Goal: Task Accomplishment & Management: Complete application form

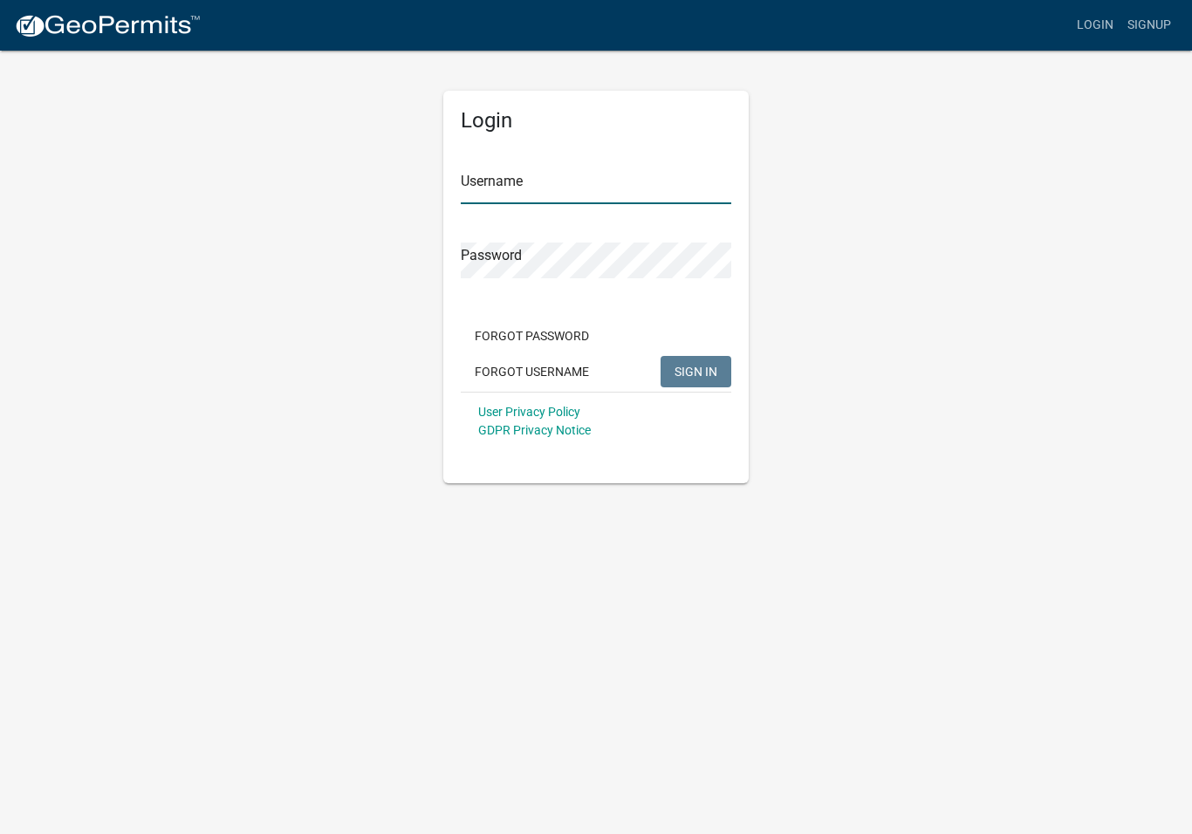
click at [654, 195] on input "Username" at bounding box center [596, 186] width 270 height 36
type input "[PERSON_NAME].[GEOGRAPHIC_DATA]"
click at [695, 371] on button "SIGN IN" at bounding box center [695, 371] width 71 height 31
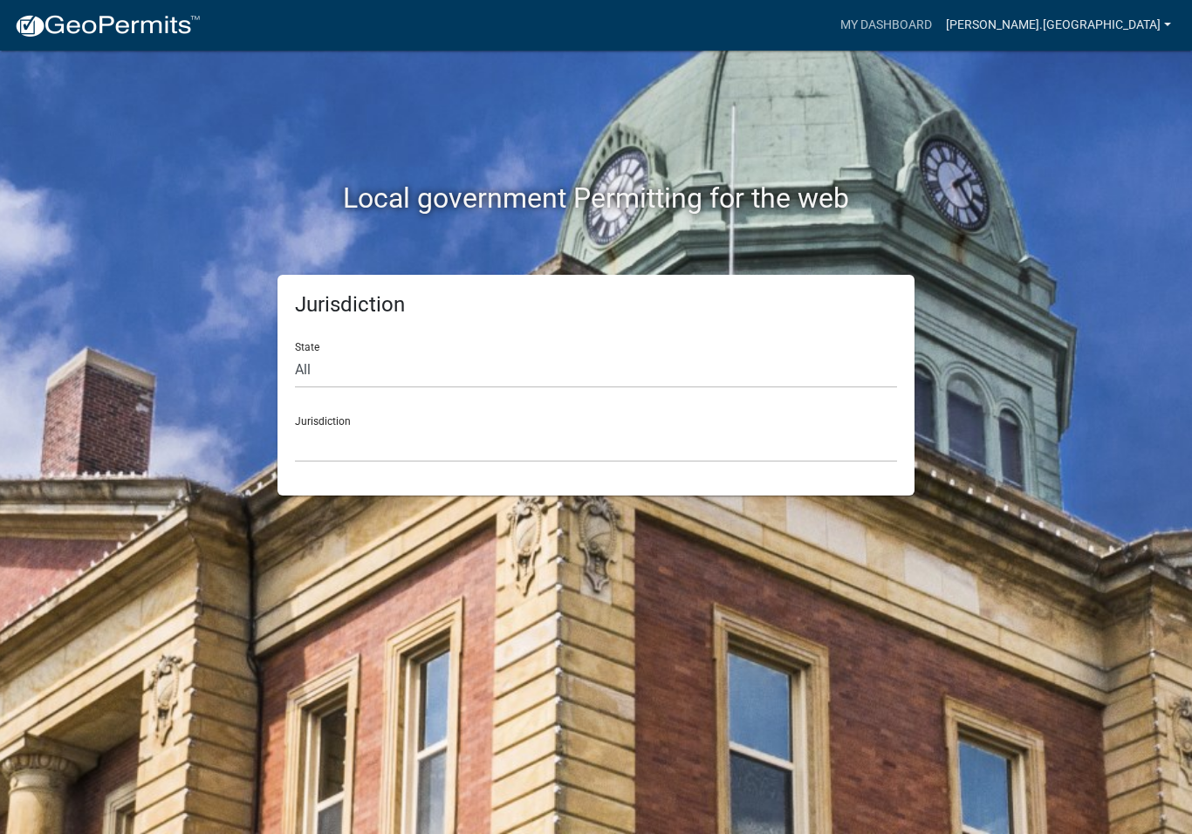
click at [1141, 20] on link "[PERSON_NAME].[GEOGRAPHIC_DATA]" at bounding box center [1058, 25] width 239 height 33
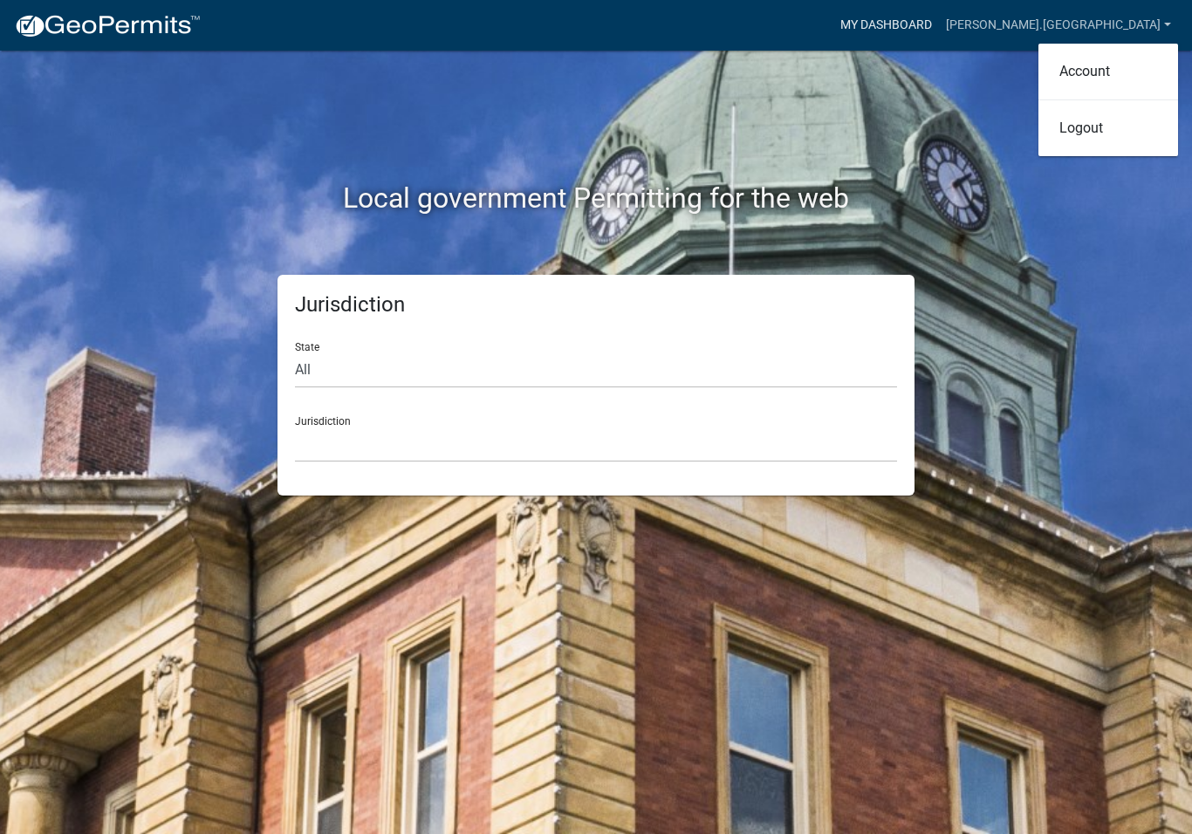
click at [939, 22] on link "My Dashboard" at bounding box center [886, 25] width 106 height 33
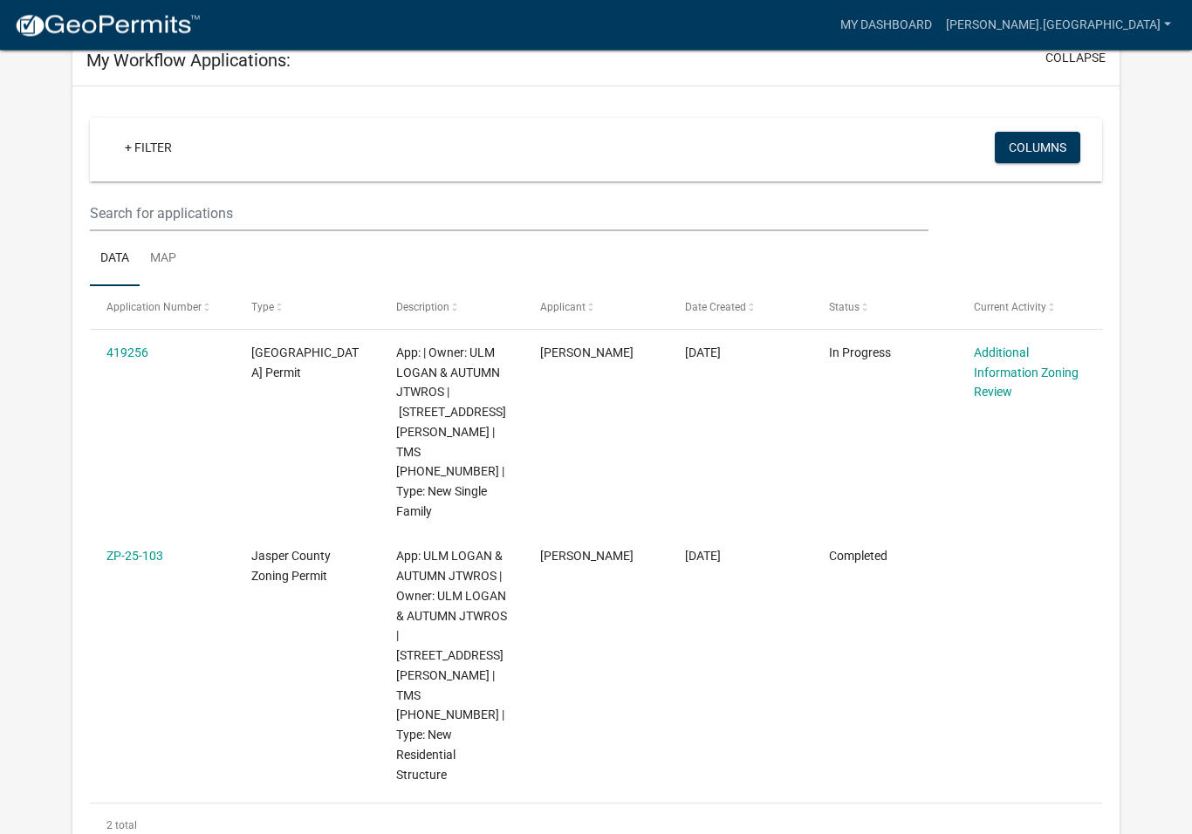
scroll to position [134, 0]
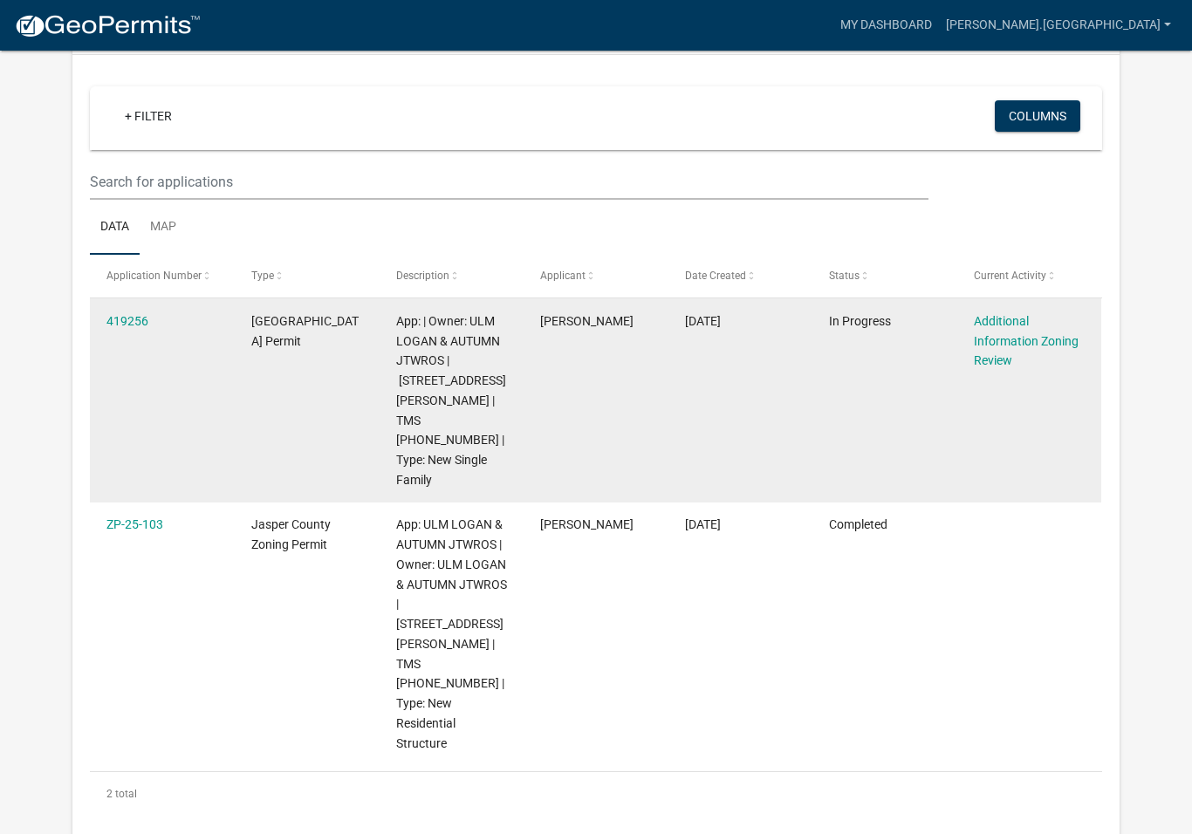
click at [433, 352] on span "App: | Owner: ULM LOGAN & AUTUMN JTWROS | [STREET_ADDRESS][PERSON_NAME] | TMS […" at bounding box center [451, 400] width 110 height 173
click at [454, 359] on span "App: | Owner: ULM LOGAN & AUTUMN JTWROS | [STREET_ADDRESS][PERSON_NAME] | TMS […" at bounding box center [451, 400] width 110 height 173
click at [137, 314] on link "419256" at bounding box center [127, 321] width 42 height 14
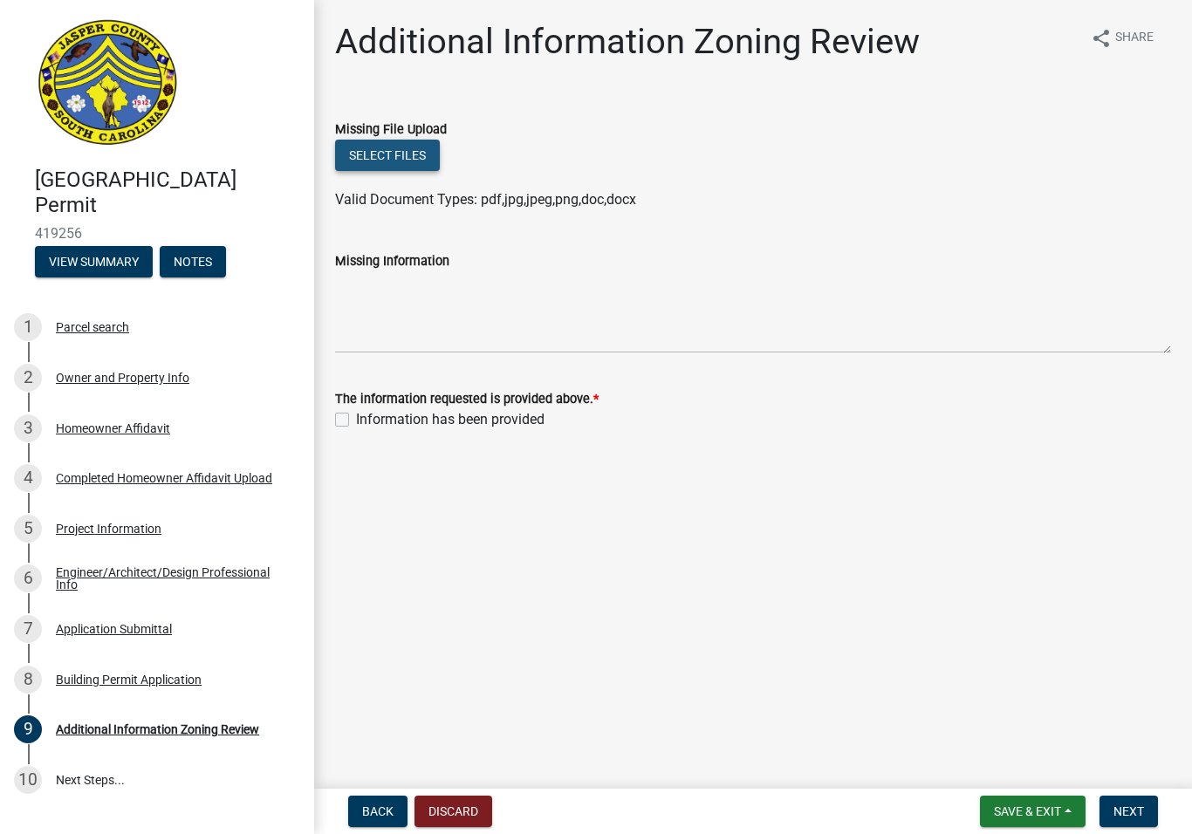
click at [400, 167] on button "Select files" at bounding box center [387, 155] width 105 height 31
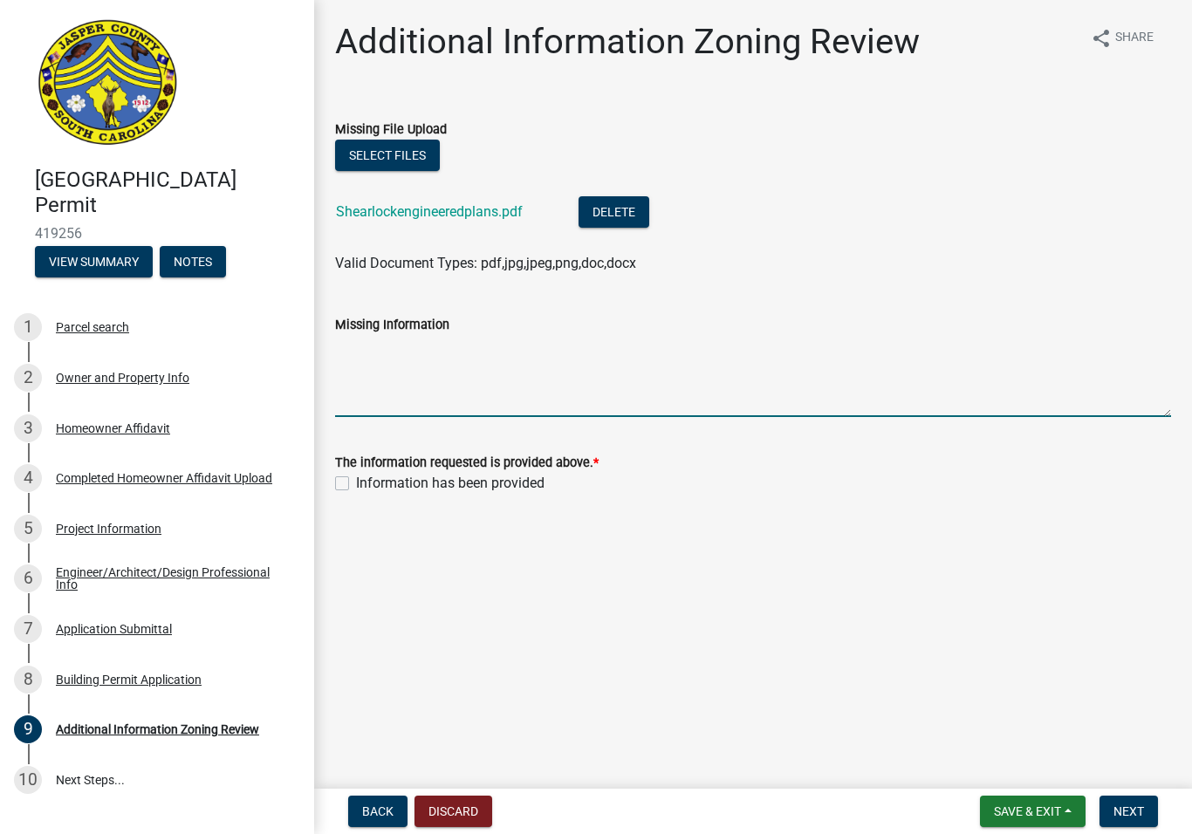
click at [604, 407] on textarea "Missing Information" at bounding box center [753, 376] width 836 height 82
type textarea "Engineered plans"
click at [356, 482] on label "Information has been provided" at bounding box center [450, 483] width 188 height 21
click at [356, 482] on input "Information has been provided" at bounding box center [361, 478] width 11 height 11
checkbox input "true"
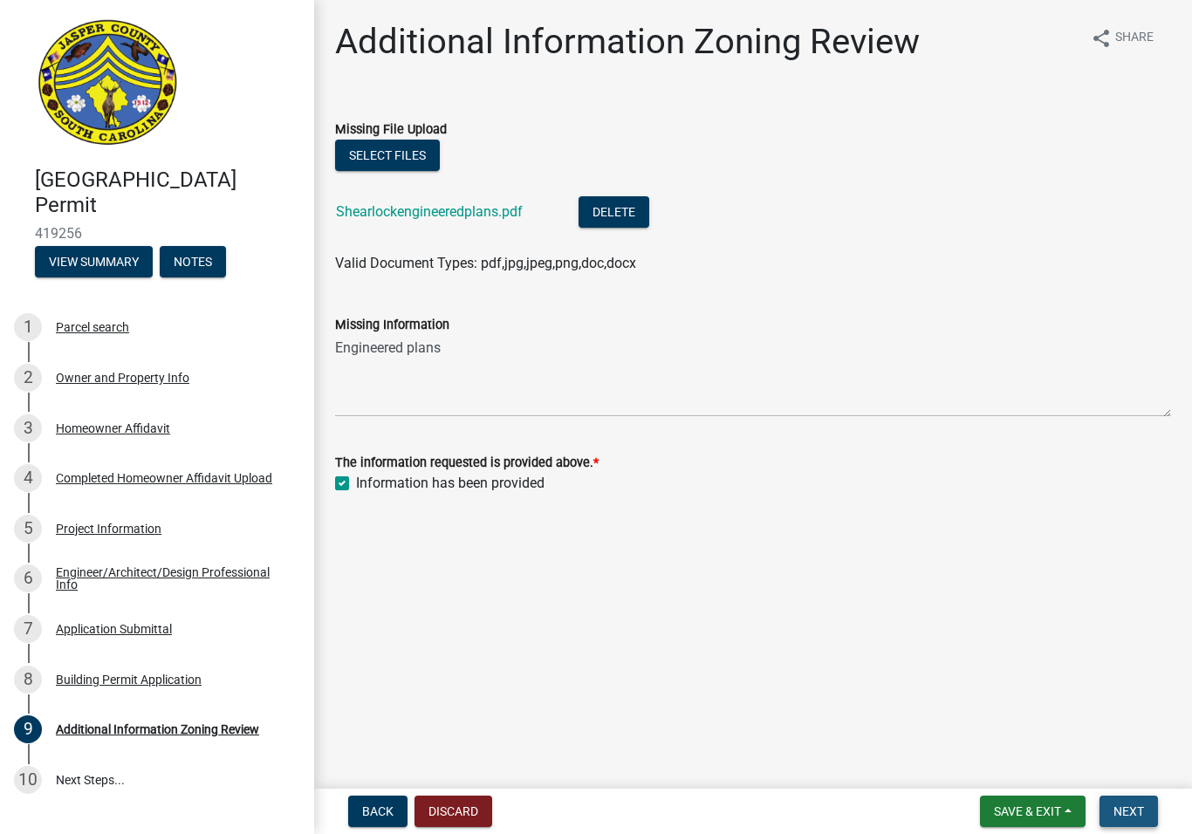
click at [1147, 803] on button "Next" at bounding box center [1128, 811] width 58 height 31
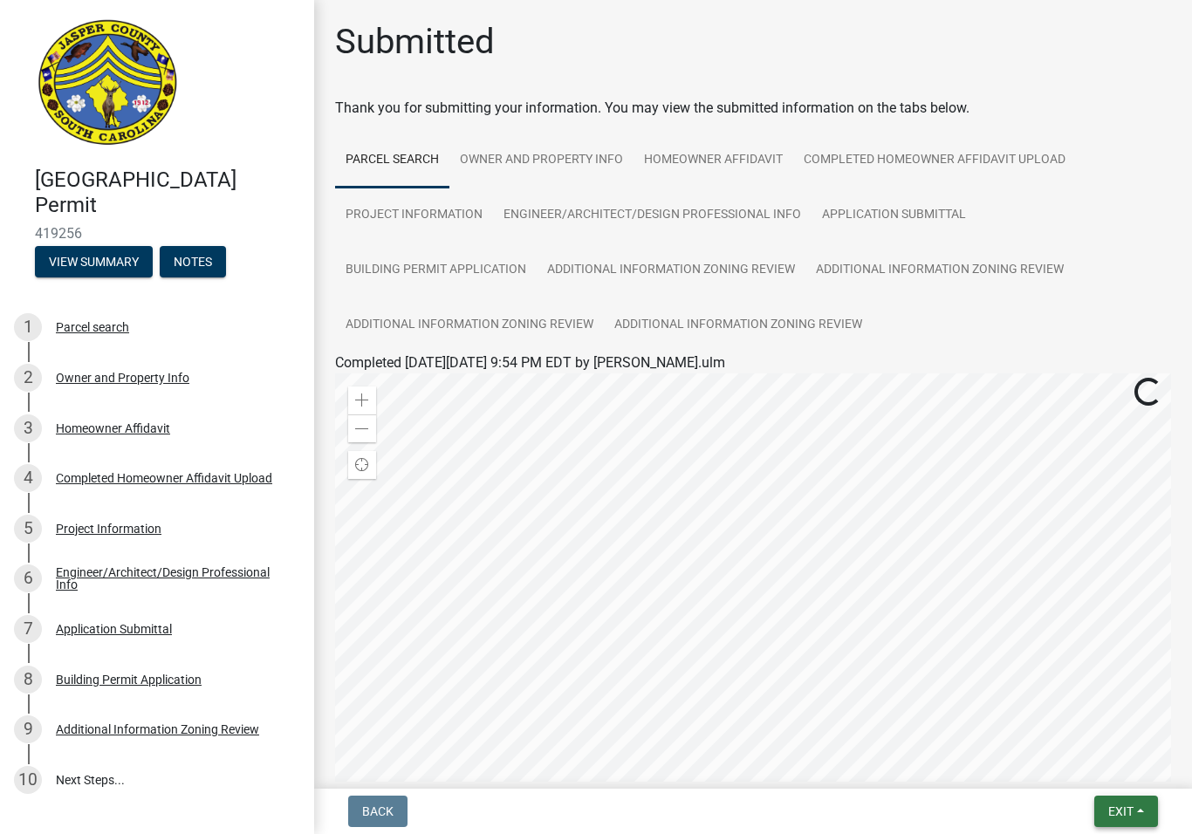
click at [1128, 807] on span "Exit" at bounding box center [1120, 811] width 25 height 14
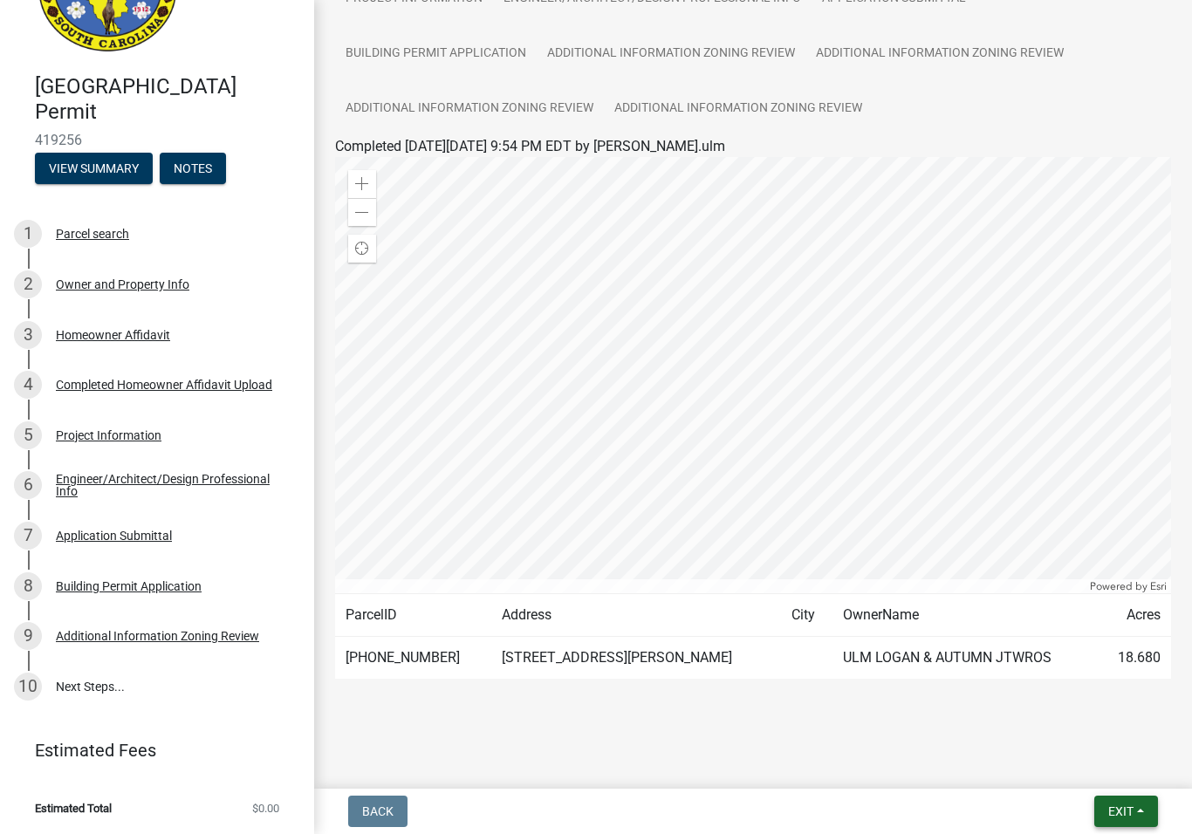
scroll to position [92, 0]
